Goal: Navigation & Orientation: Go to known website

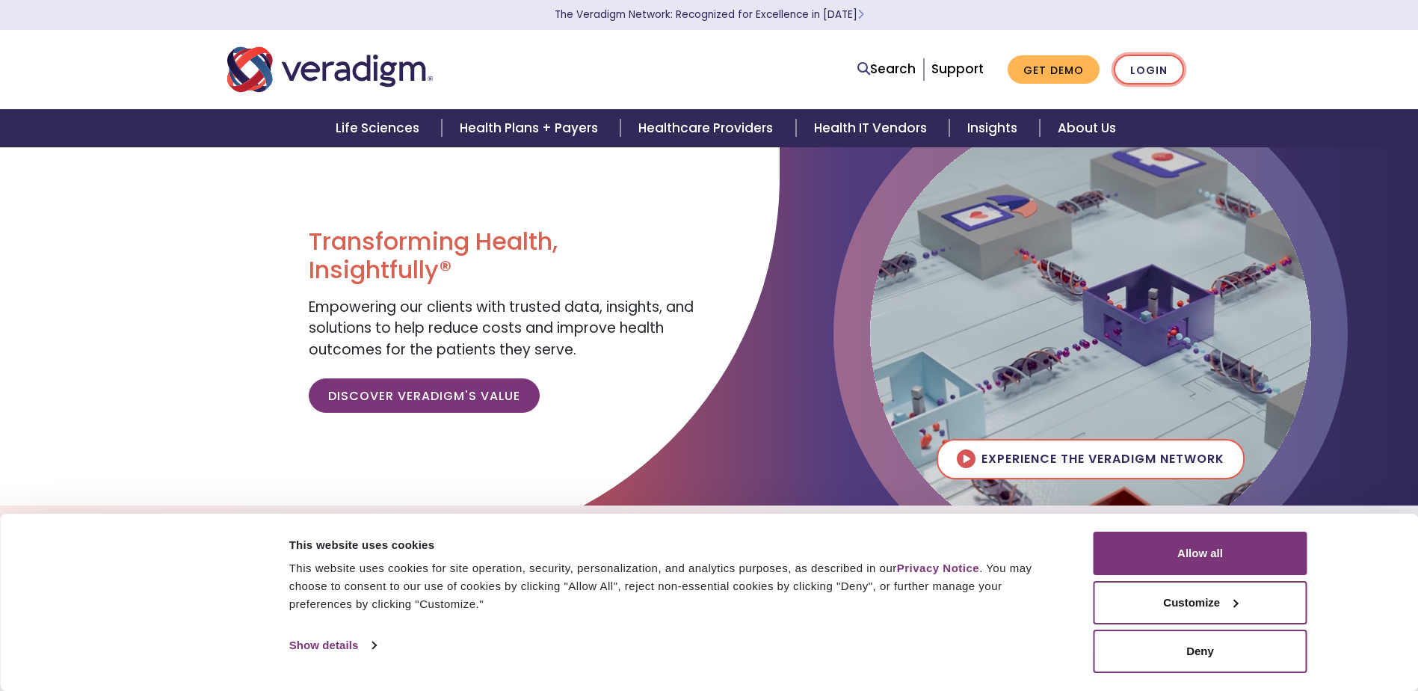
click at [1165, 64] on link "Login" at bounding box center [1149, 70] width 70 height 31
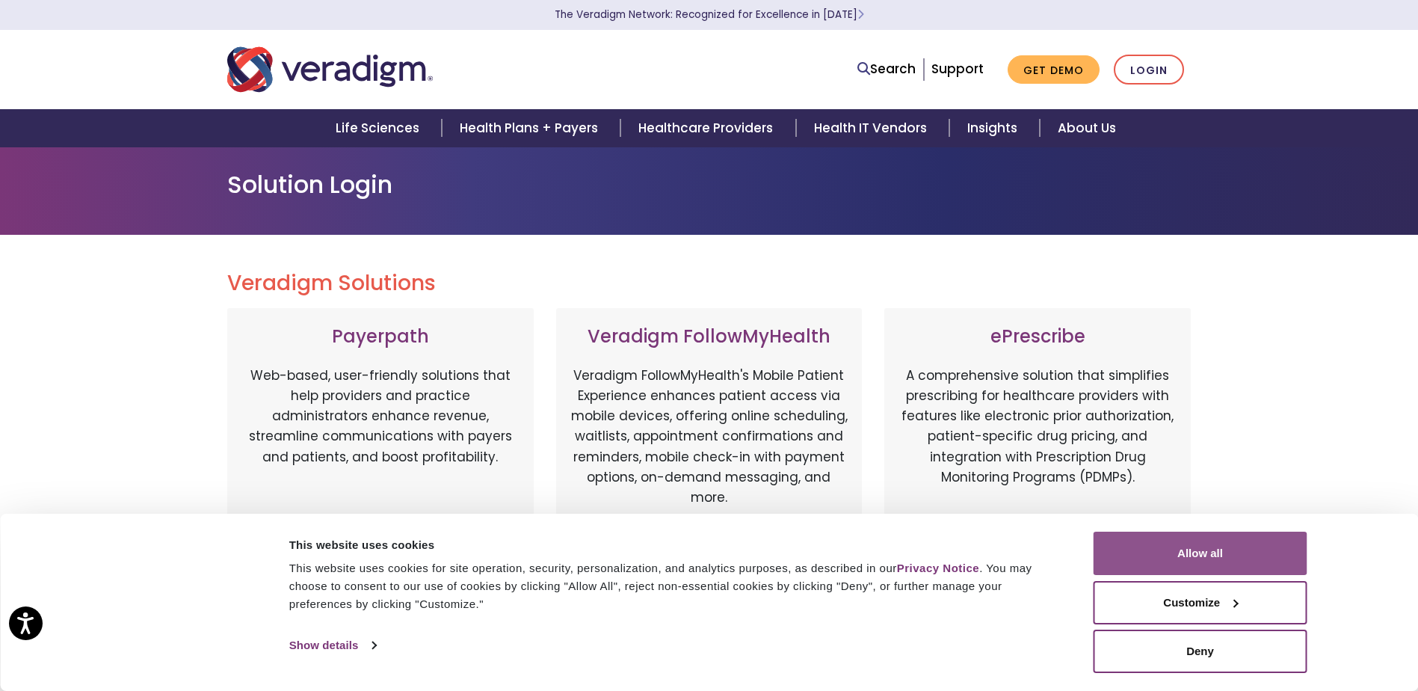
click at [1212, 566] on button "Allow all" at bounding box center [1201, 553] width 214 height 43
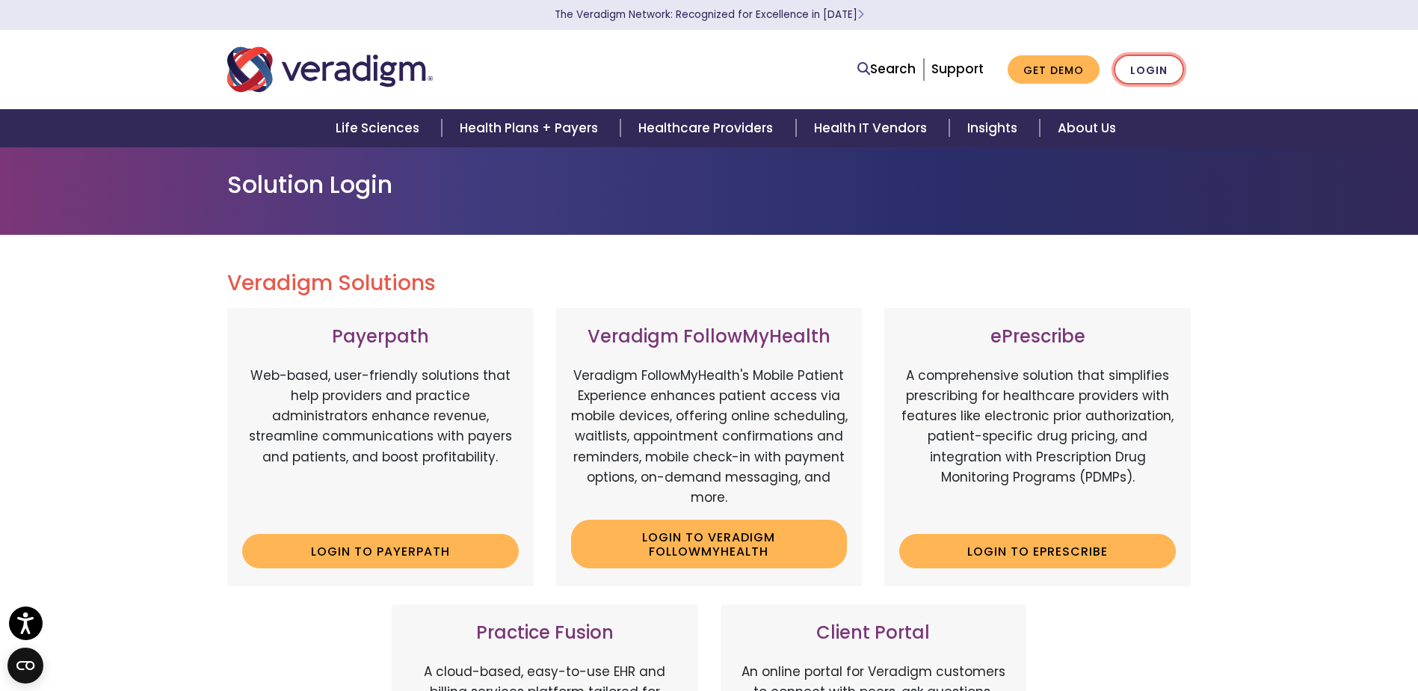
click at [1148, 70] on link "Login" at bounding box center [1149, 70] width 70 height 31
